Goal: Task Accomplishment & Management: Manage account settings

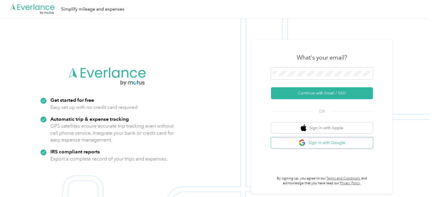
click at [310, 142] on button "Sign in with Google" at bounding box center [322, 142] width 102 height 11
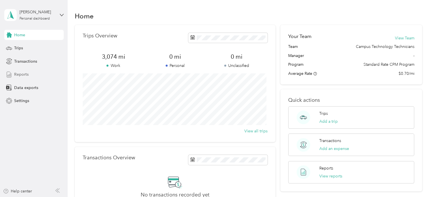
click at [24, 73] on span "Reports" at bounding box center [21, 74] width 14 height 6
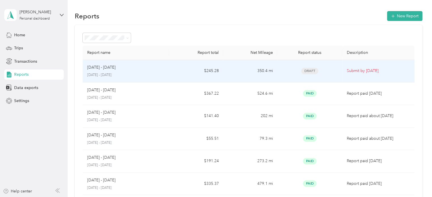
click at [143, 74] on p "[DATE] - [DATE]" at bounding box center [126, 75] width 78 height 5
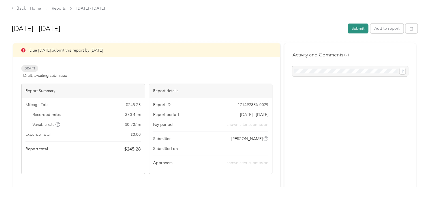
click at [357, 28] on button "Submit" at bounding box center [358, 29] width 21 height 10
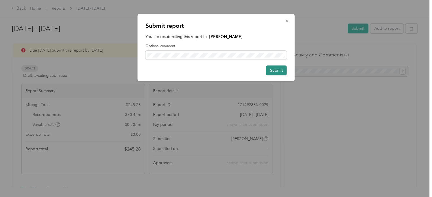
click at [278, 69] on button "Submit" at bounding box center [276, 70] width 21 height 10
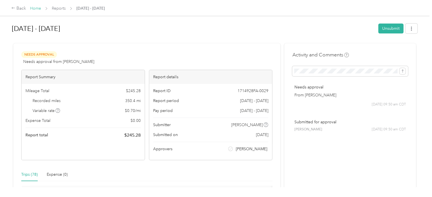
click at [37, 8] on link "Home" at bounding box center [35, 8] width 11 height 5
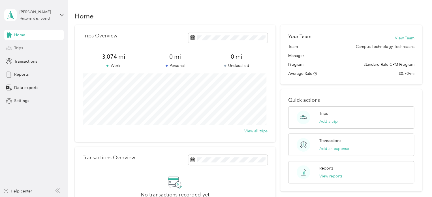
click at [19, 48] on span "Trips" at bounding box center [18, 48] width 9 height 6
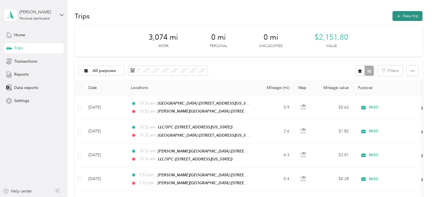
drag, startPoint x: 401, startPoint y: 14, endPoint x: 403, endPoint y: 19, distance: 4.8
click at [403, 19] on button "New trip" at bounding box center [408, 16] width 30 height 10
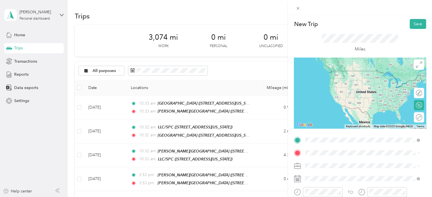
click at [351, 78] on div "TEAM [PERSON_NAME][GEOGRAPHIC_DATA] [STREET_ADDRESS][US_STATE]" at bounding box center [363, 77] width 95 height 14
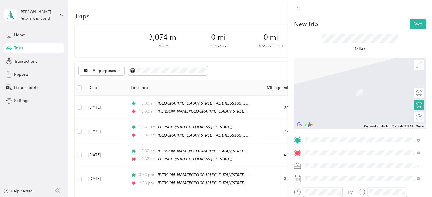
click at [352, 92] on span "[STREET_ADDRESS][PERSON_NAME][US_STATE]" at bounding box center [360, 94] width 88 height 5
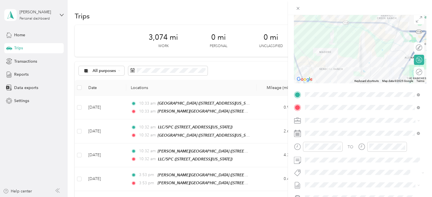
scroll to position [48, 0]
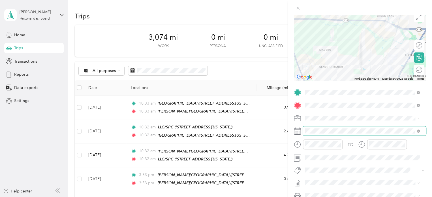
click at [312, 127] on span at bounding box center [364, 130] width 123 height 9
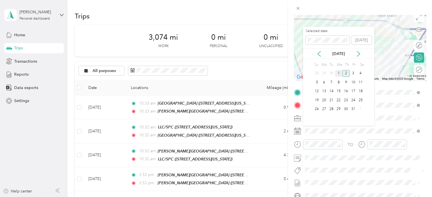
click at [340, 72] on div "1" at bounding box center [338, 73] width 7 height 7
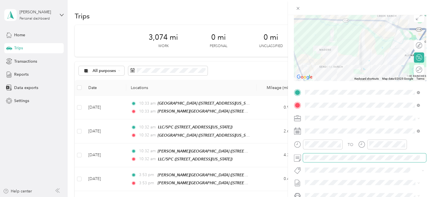
scroll to position [0, 0]
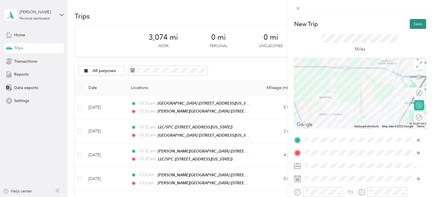
click at [412, 22] on button "Save" at bounding box center [418, 24] width 16 height 10
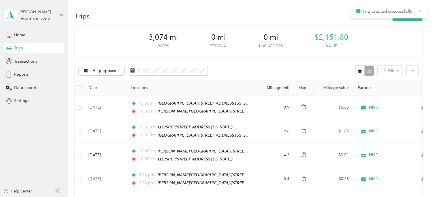
click at [419, 12] on icon at bounding box center [419, 10] width 5 height 5
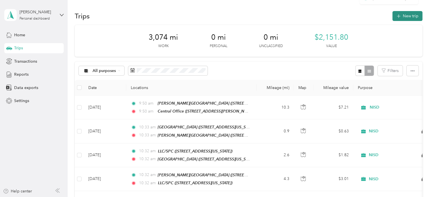
click at [413, 13] on button "New trip" at bounding box center [408, 16] width 30 height 10
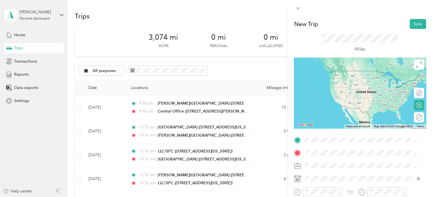
click at [355, 118] on div "TEAM Central Office [STREET_ADDRESS][PERSON_NAME][US_STATE]" at bounding box center [360, 117] width 88 height 14
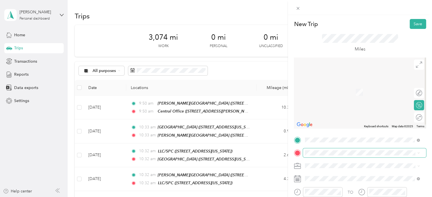
click at [335, 149] on span at bounding box center [364, 152] width 123 height 9
click at [347, 106] on li "From search results" at bounding box center [362, 105] width 119 height 10
click at [350, 96] on div "TEAM [GEOGRAPHIC_DATA] [STREET_ADDRESS][US_STATE]" at bounding box center [362, 88] width 111 height 16
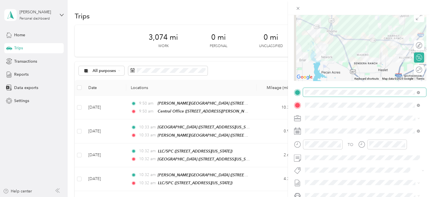
scroll to position [48, 0]
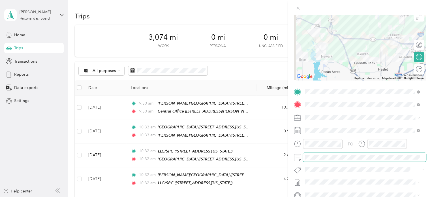
click at [319, 159] on span at bounding box center [364, 157] width 123 height 9
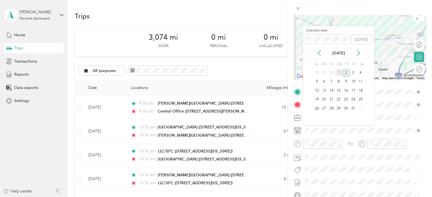
click at [340, 70] on div "1" at bounding box center [338, 72] width 7 height 7
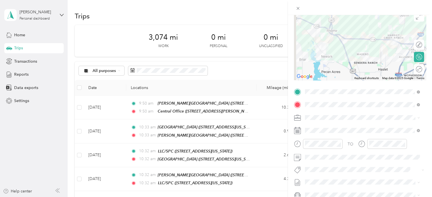
scroll to position [0, 0]
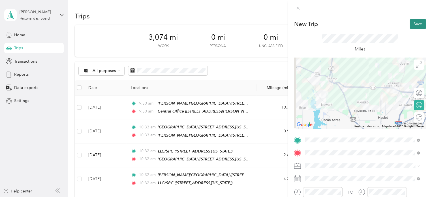
click at [416, 23] on button "Save" at bounding box center [418, 24] width 16 height 10
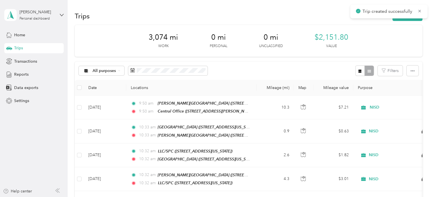
click at [419, 15] on div "Trip created successfully" at bounding box center [388, 12] width 77 height 14
click at [420, 11] on icon at bounding box center [419, 10] width 5 height 5
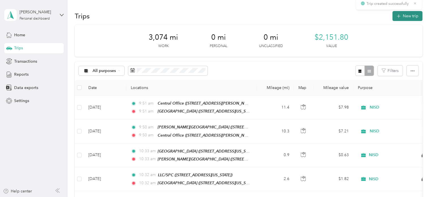
click at [409, 17] on button "New trip" at bounding box center [408, 16] width 30 height 10
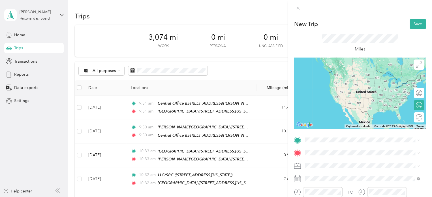
click at [346, 78] on div "TEAM [GEOGRAPHIC_DATA] [STREET_ADDRESS][US_STATE]" at bounding box center [347, 77] width 62 height 14
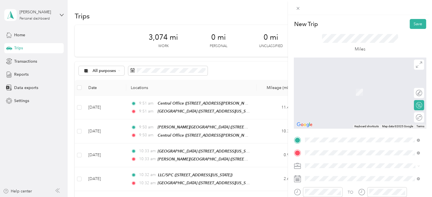
click at [349, 95] on div "TEAM [PERSON_NAME][GEOGRAPHIC_DATA] [STREET_ADDRESS][US_STATE]" at bounding box center [363, 90] width 95 height 14
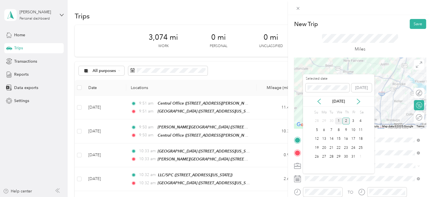
click at [339, 118] on div "1" at bounding box center [338, 121] width 7 height 7
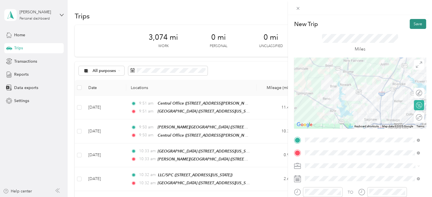
click at [414, 24] on button "Save" at bounding box center [418, 24] width 16 height 10
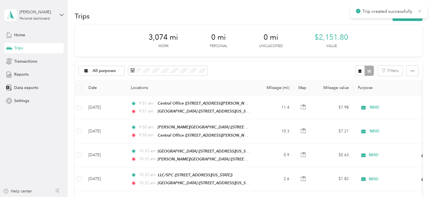
click at [420, 12] on icon at bounding box center [419, 10] width 5 height 5
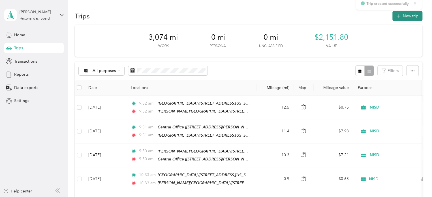
click at [415, 14] on button "New trip" at bounding box center [408, 16] width 30 height 10
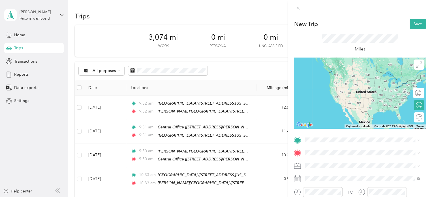
click at [415, 39] on div "Miles" at bounding box center [360, 43] width 132 height 29
click at [61, 138] on div "New Trip Save This trip cannot be edited because it is either under review, app…" at bounding box center [216, 98] width 432 height 197
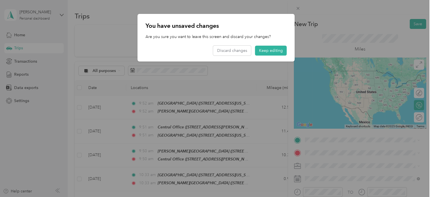
click at [264, 44] on div "You have unsaved changes Are you sure you want to leave this screen and discard…" at bounding box center [216, 38] width 157 height 48
click at [269, 52] on button "Keep editing" at bounding box center [271, 51] width 32 height 10
